Goal: Transaction & Acquisition: Obtain resource

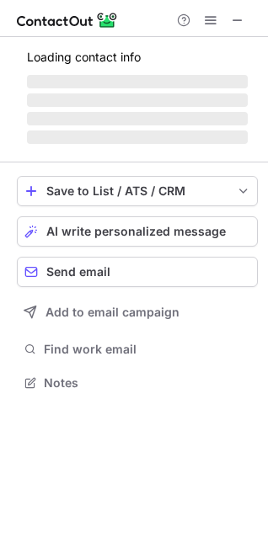
scroll to position [8, 8]
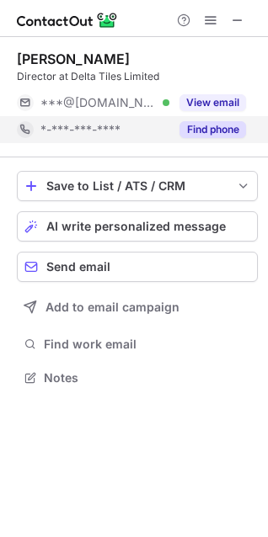
click at [202, 127] on button "Find phone" at bounding box center [212, 129] width 67 height 17
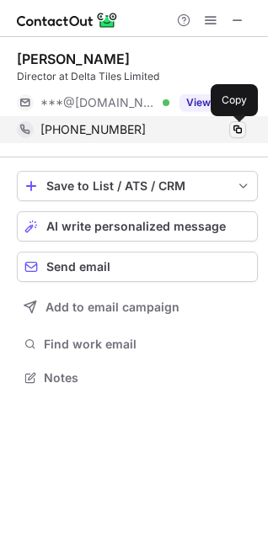
click at [240, 124] on span at bounding box center [237, 129] width 13 height 13
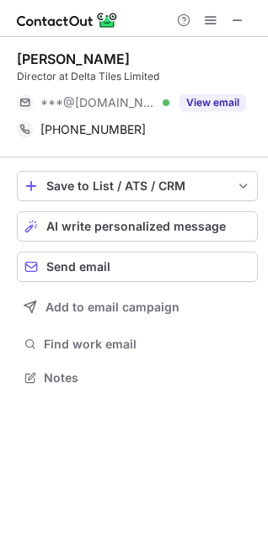
scroll to position [366, 268]
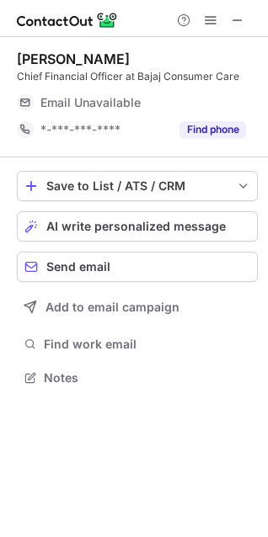
scroll to position [366, 268]
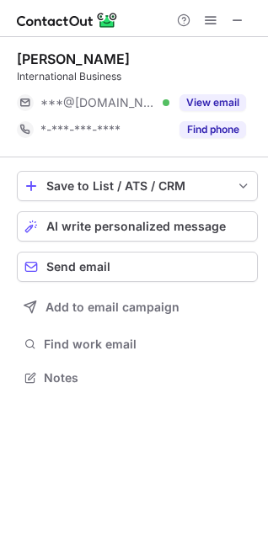
scroll to position [366, 268]
drag, startPoint x: 235, startPoint y: 19, endPoint x: 11, endPoint y: 45, distance: 225.6
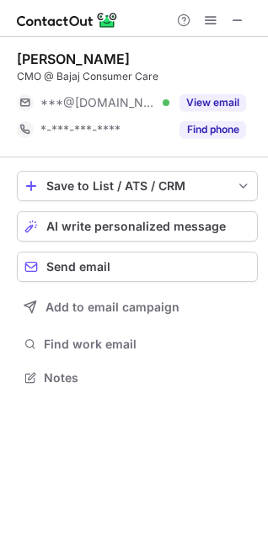
click at [234, 18] on span at bounding box center [237, 19] width 13 height 13
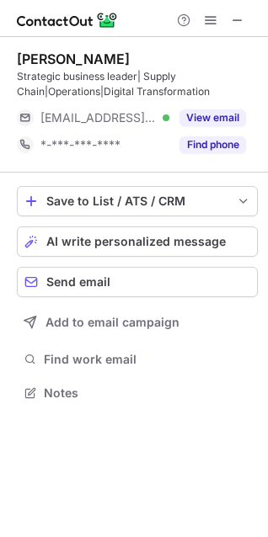
scroll to position [381, 268]
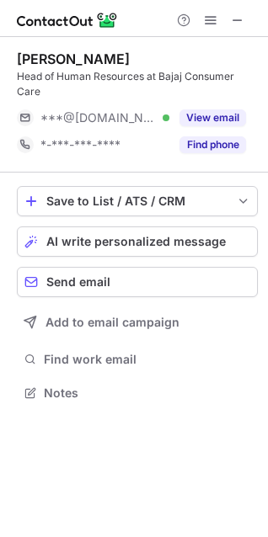
scroll to position [381, 268]
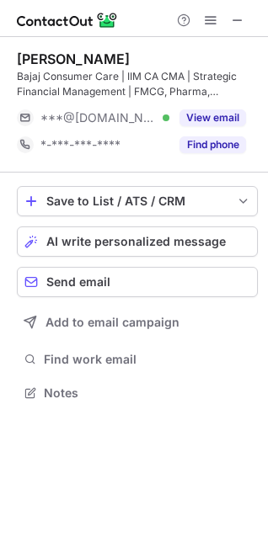
scroll to position [381, 268]
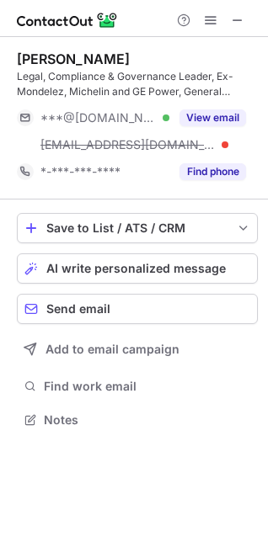
scroll to position [408, 268]
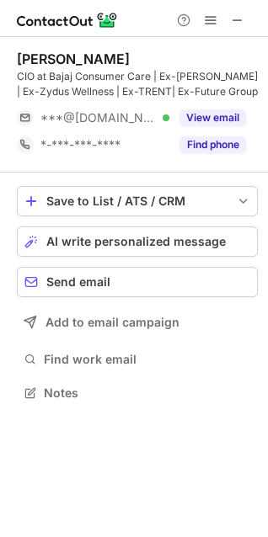
scroll to position [381, 268]
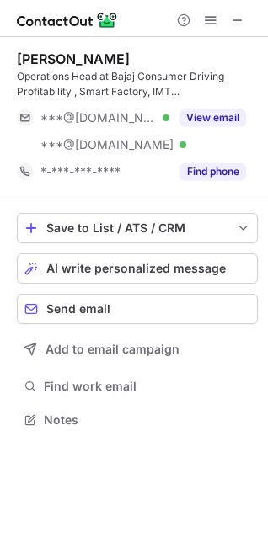
scroll to position [408, 268]
